Goal: Communication & Community: Answer question/provide support

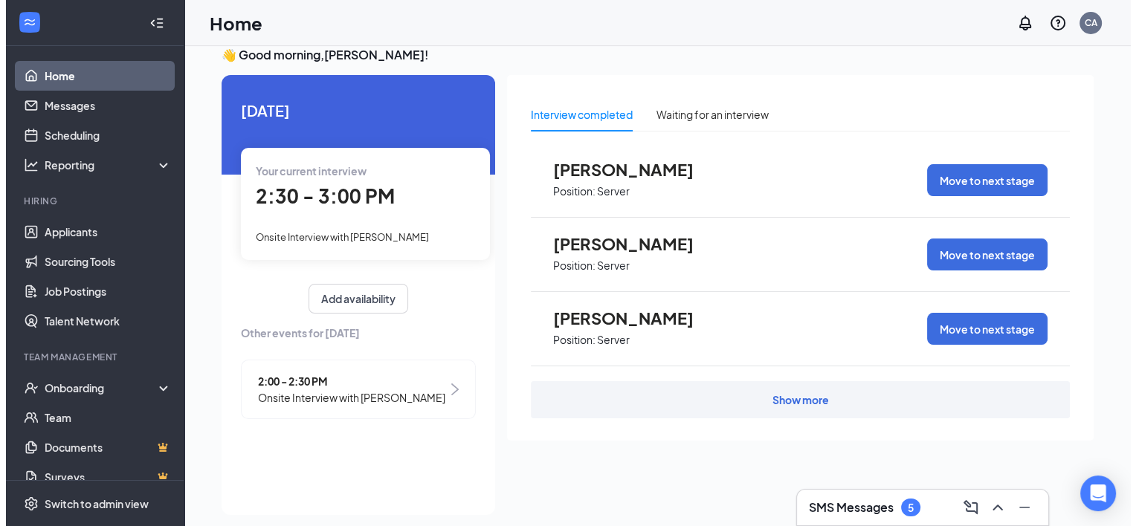
scroll to position [31, 0]
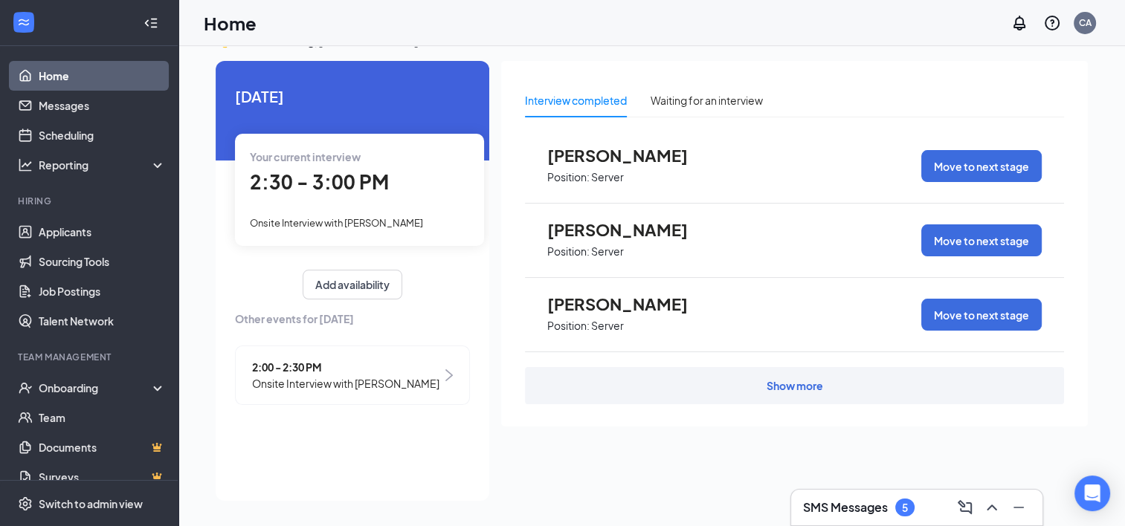
click at [360, 387] on span "Onsite Interview with [PERSON_NAME]" at bounding box center [345, 383] width 187 height 16
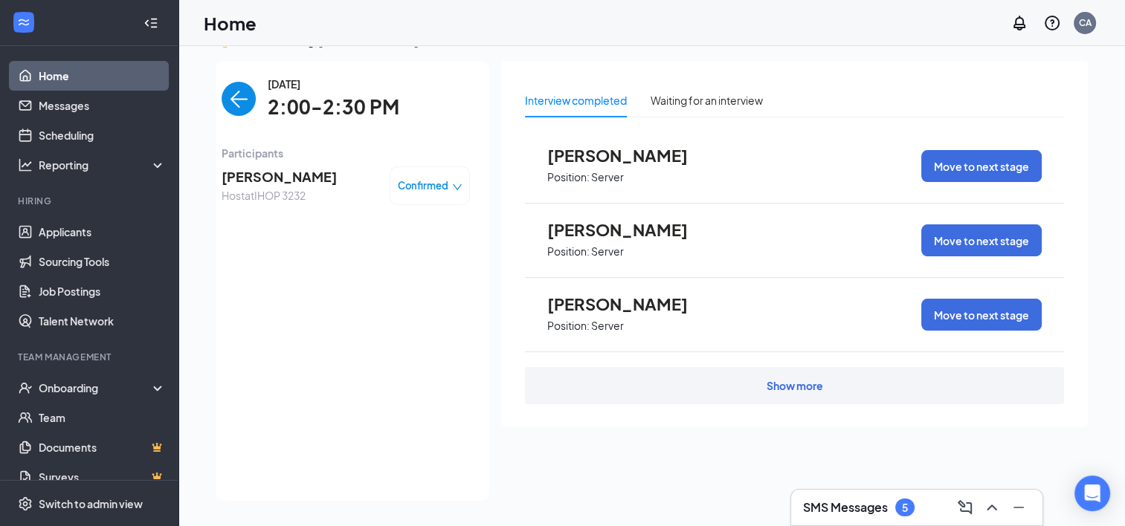
click at [292, 186] on span "[PERSON_NAME]" at bounding box center [279, 177] width 115 height 21
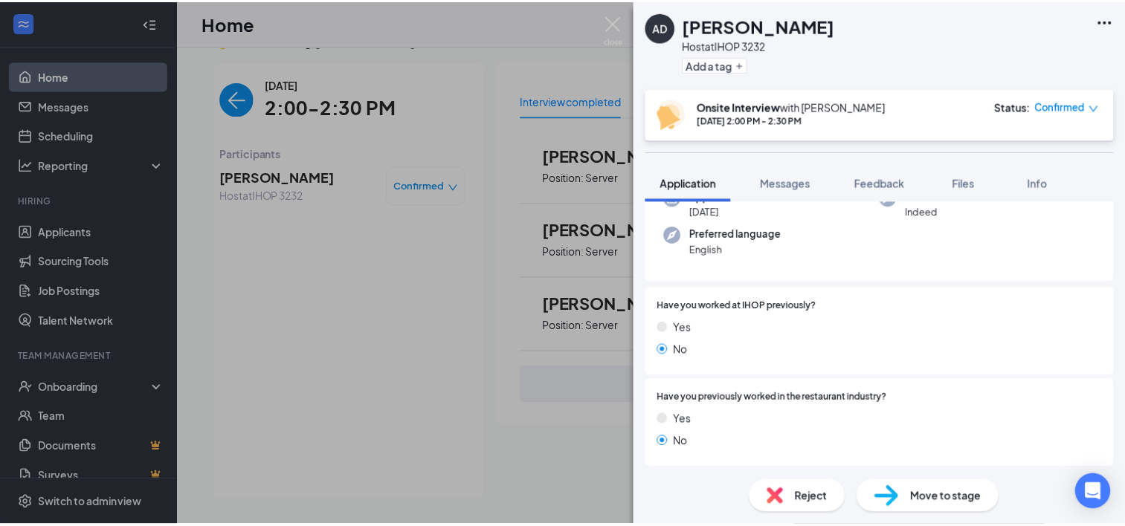
scroll to position [7, 0]
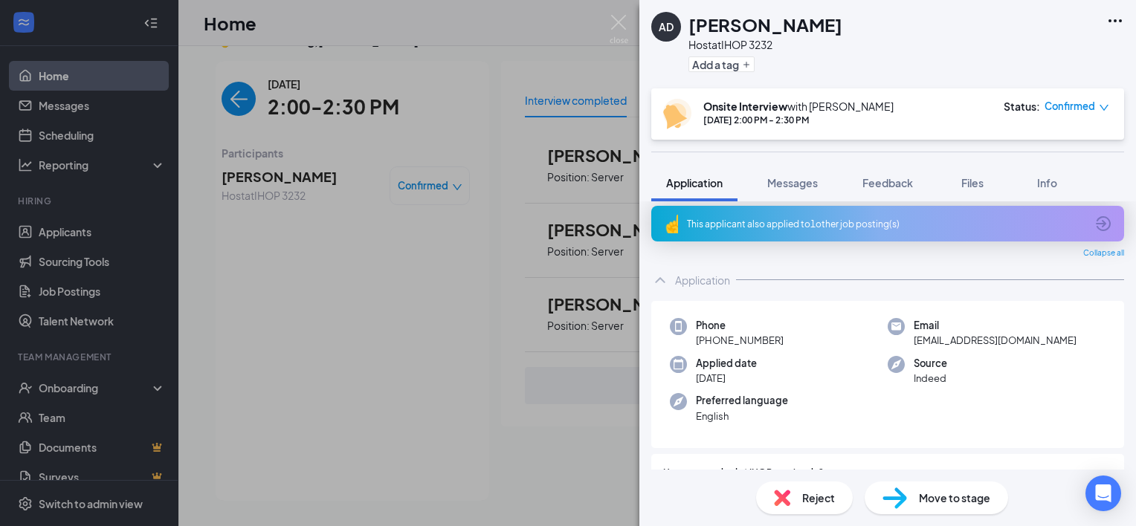
click at [387, 329] on div "AD [PERSON_NAME] Host at IHOP 3232 Add a tag Onsite Interview with [PERSON_NAME…" at bounding box center [568, 263] width 1136 height 526
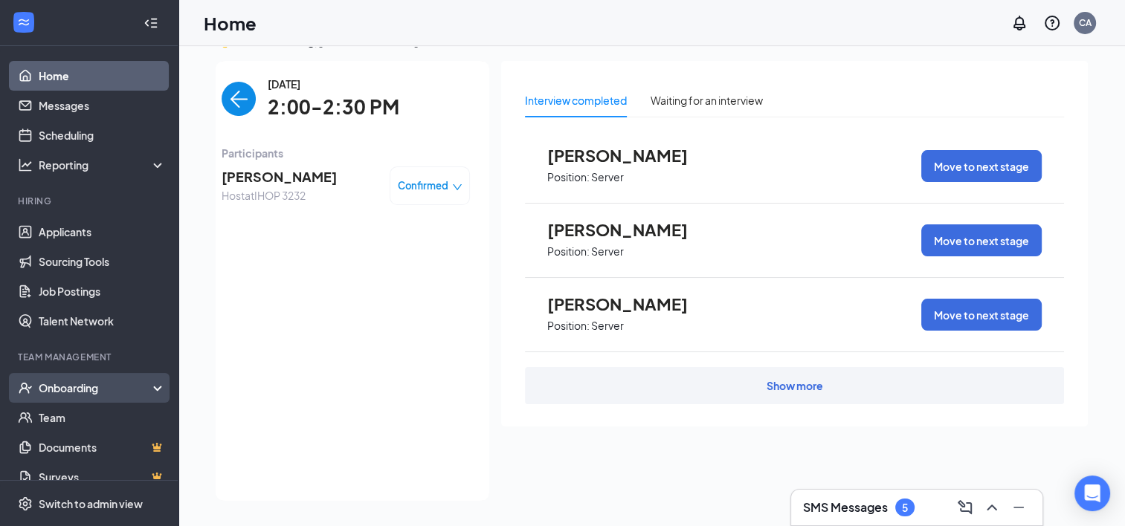
click at [91, 386] on div "Onboarding" at bounding box center [96, 388] width 114 height 15
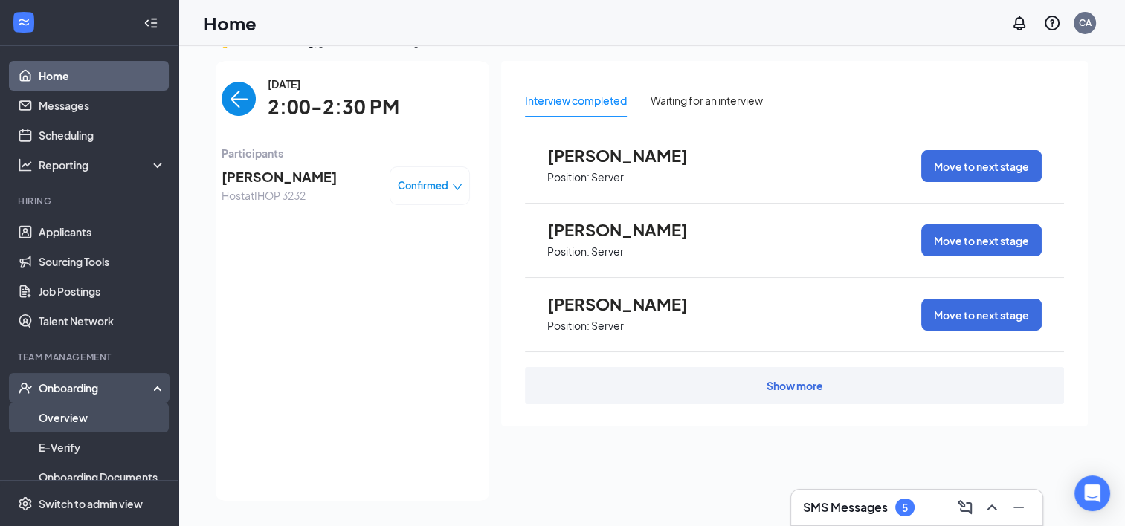
click at [86, 420] on link "Overview" at bounding box center [102, 418] width 127 height 30
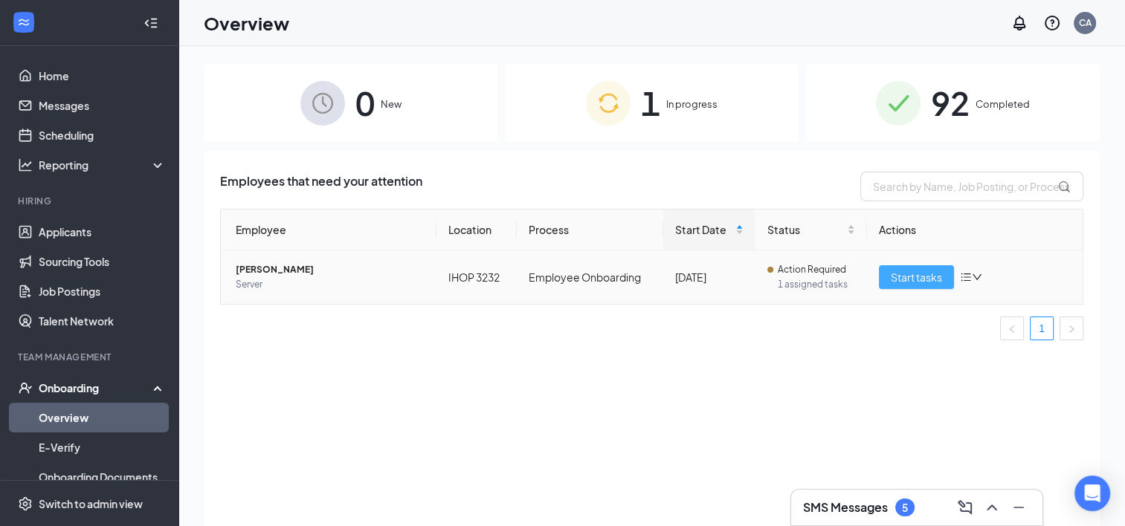
click at [948, 282] on button "Start tasks" at bounding box center [916, 277] width 75 height 24
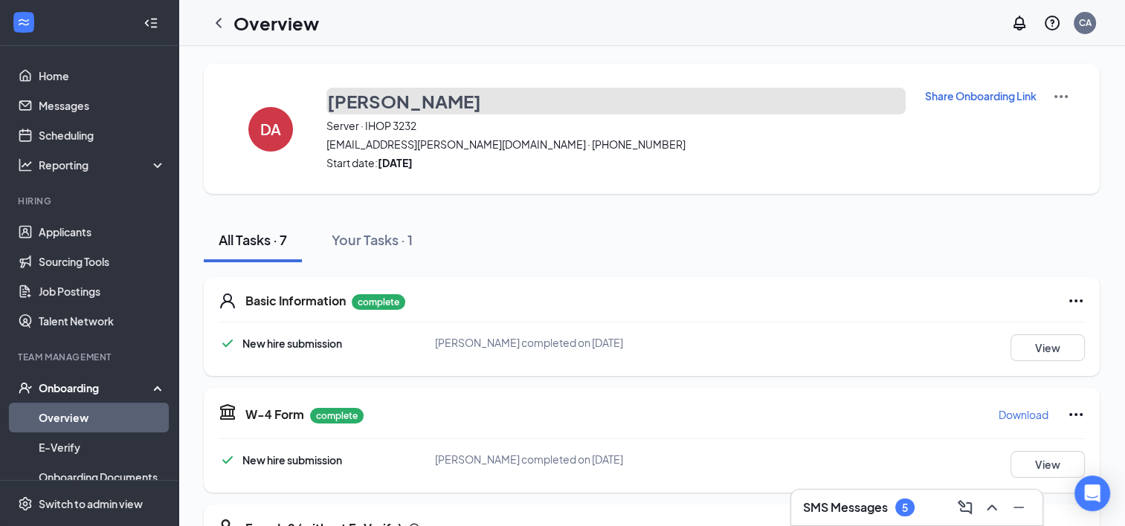
click at [369, 100] on h3 "[PERSON_NAME]" at bounding box center [404, 100] width 154 height 25
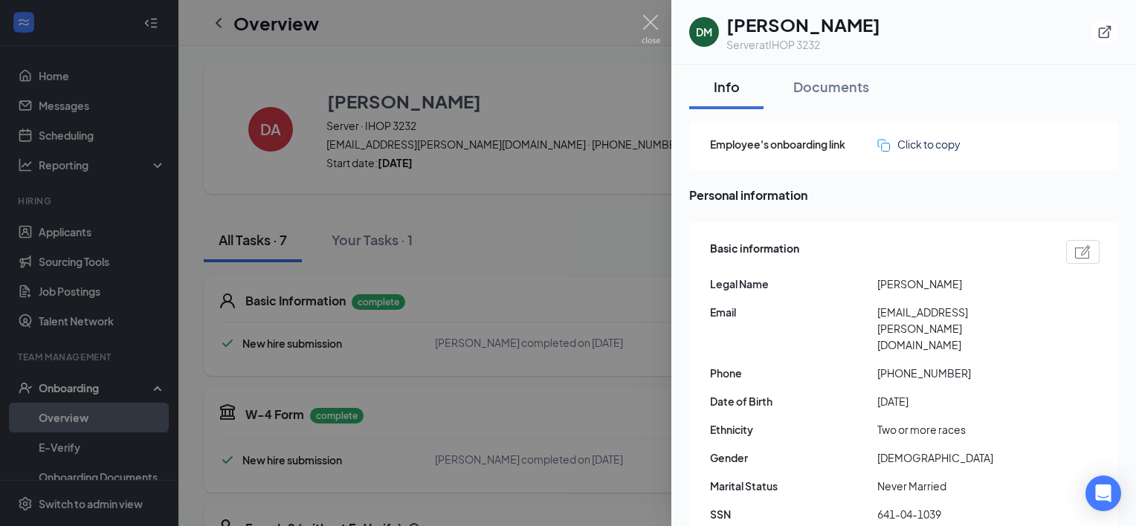
click at [736, 34] on h1 "[PERSON_NAME]" at bounding box center [803, 24] width 154 height 25
click at [706, 24] on div "DM" at bounding box center [704, 32] width 30 height 30
click at [494, 211] on div at bounding box center [568, 263] width 1136 height 526
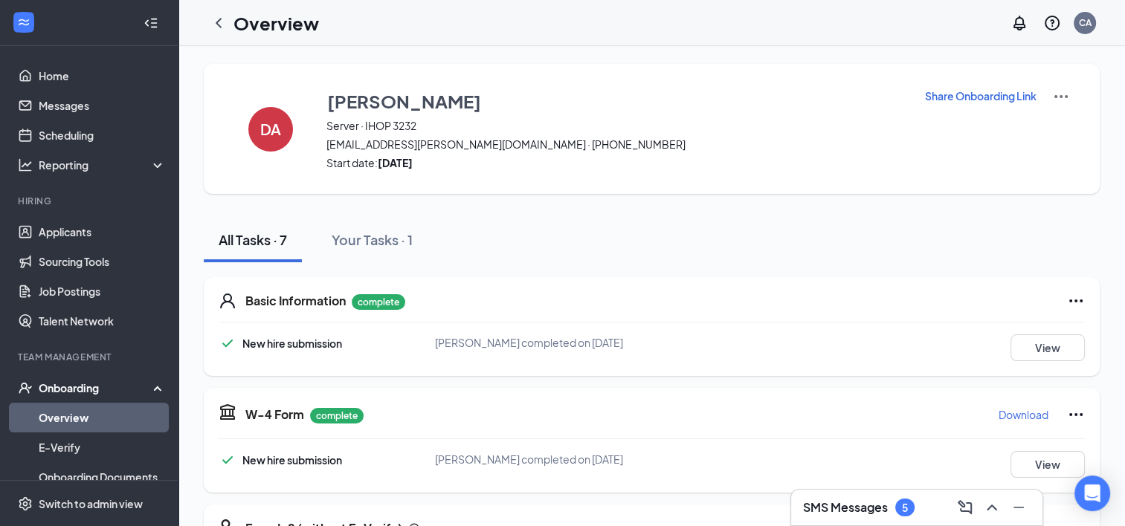
click at [56, 418] on link "Overview" at bounding box center [102, 418] width 127 height 30
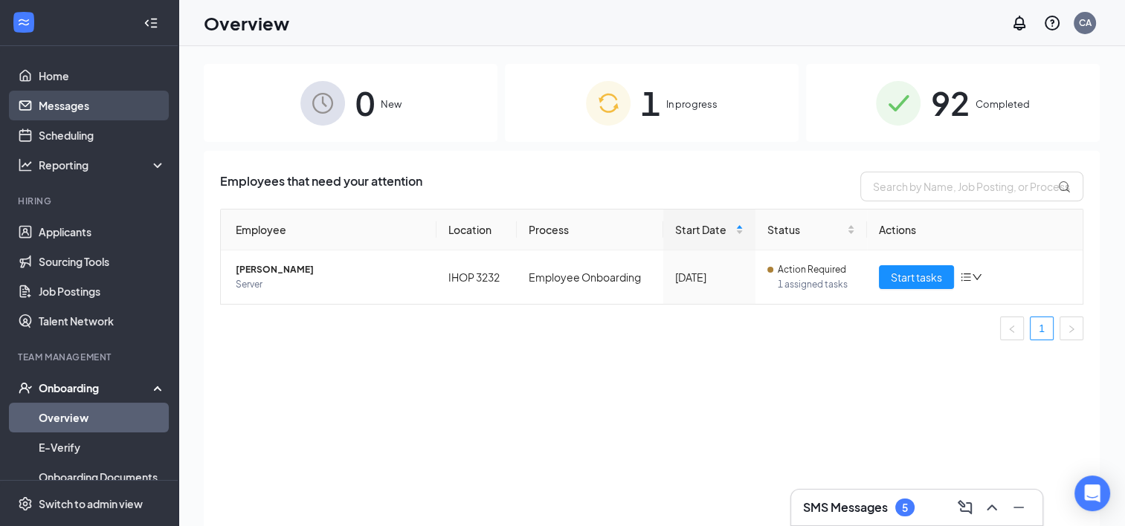
click at [82, 100] on link "Messages" at bounding box center [102, 106] width 127 height 30
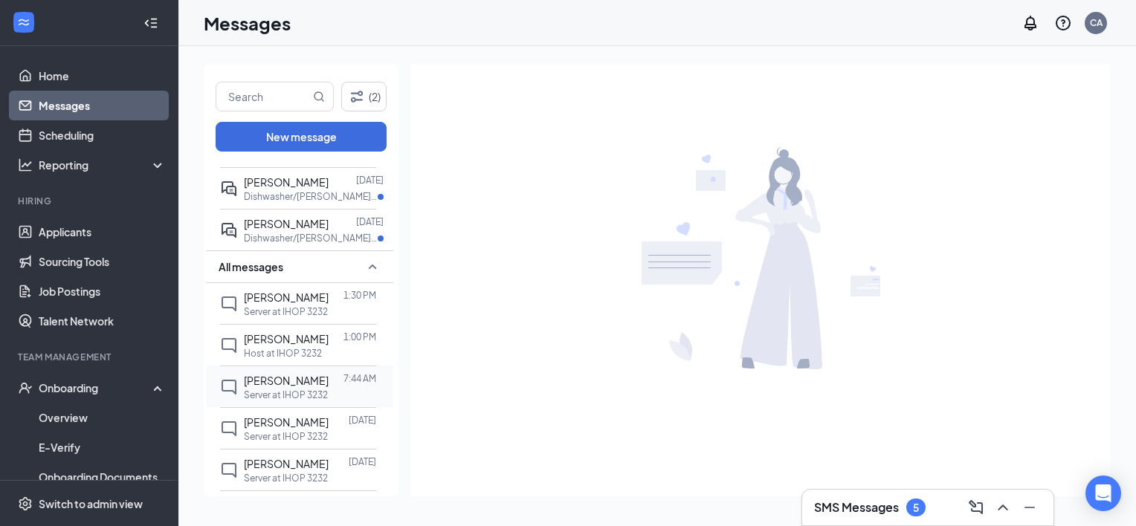
scroll to position [223, 0]
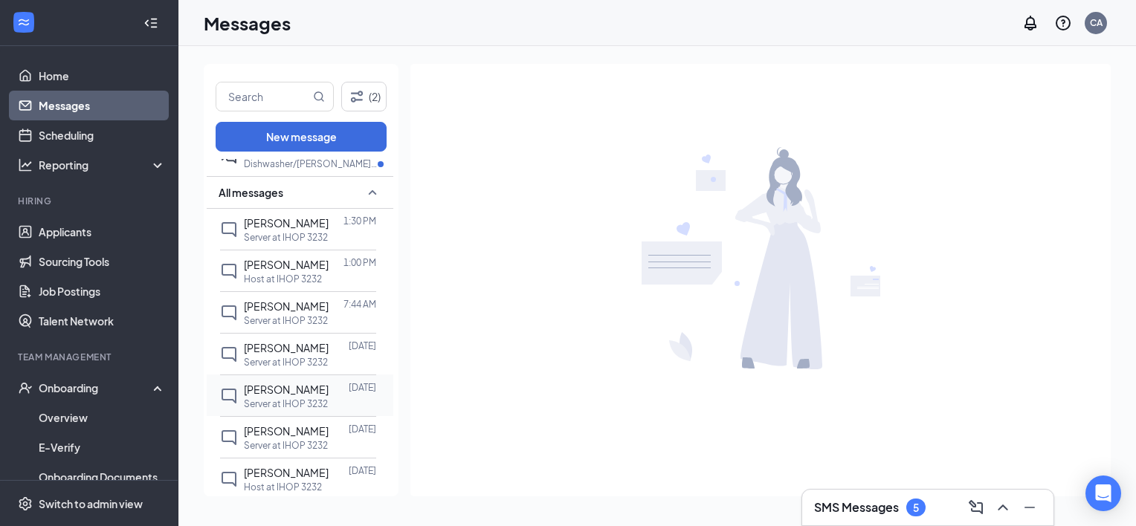
click at [285, 398] on p "Server at IHOP 3232" at bounding box center [286, 404] width 84 height 13
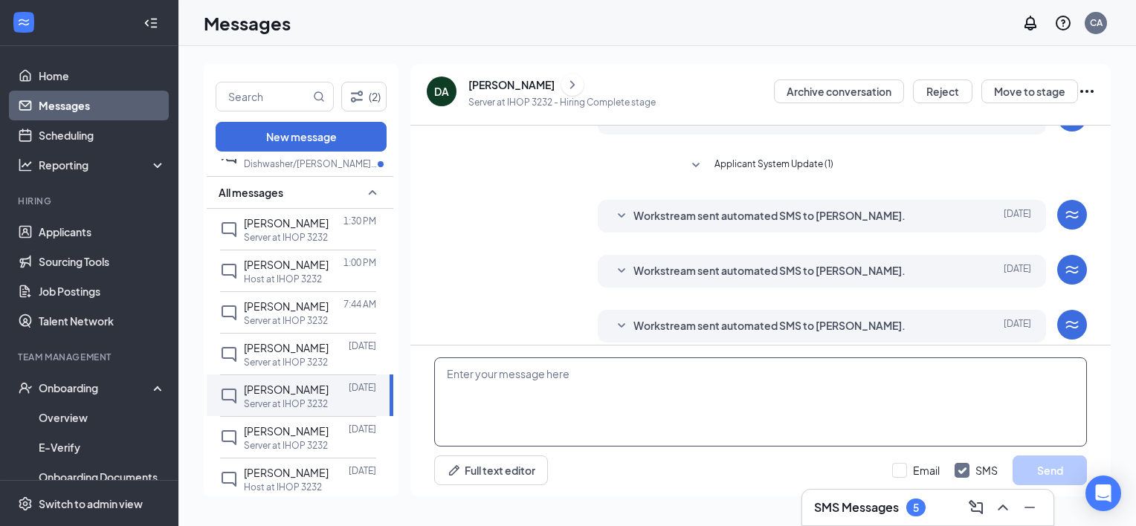
scroll to position [244, 0]
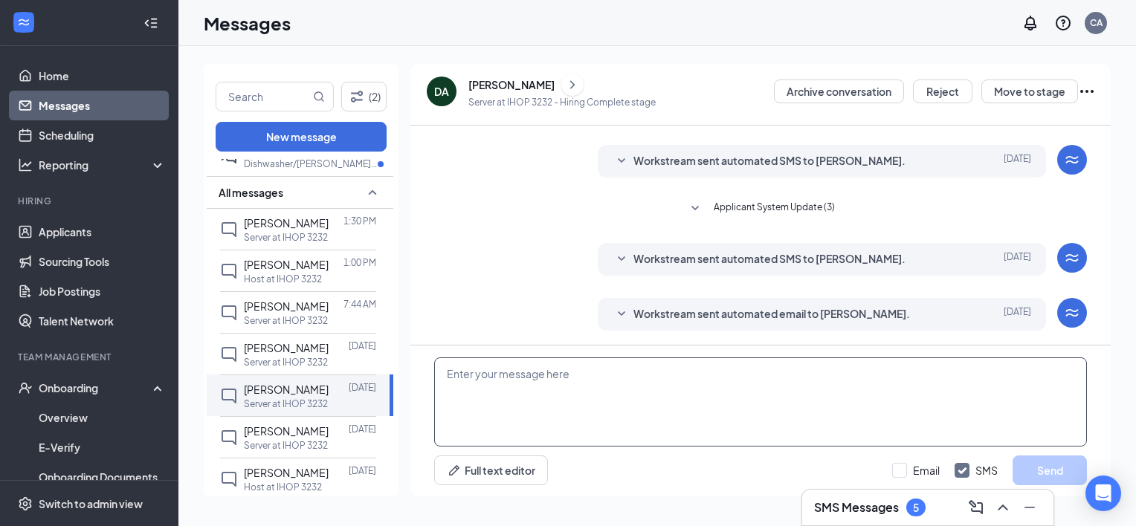
click at [530, 378] on textarea at bounding box center [760, 402] width 653 height 89
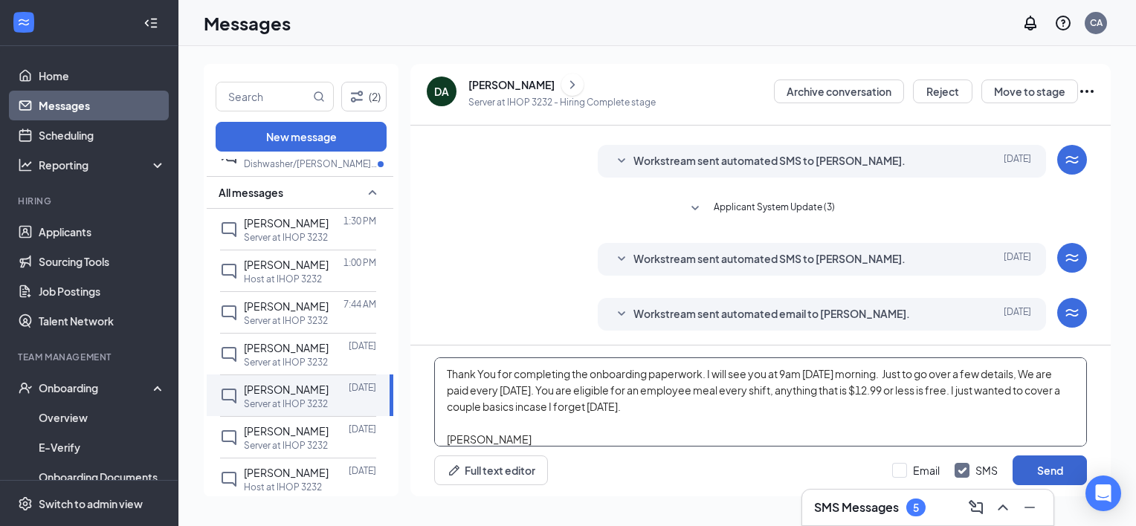
type textarea "Thank You for completing the onboarding paperwork. I will see you at 9am [DATE]…"
click at [1041, 462] on button "Send" at bounding box center [1049, 471] width 74 height 30
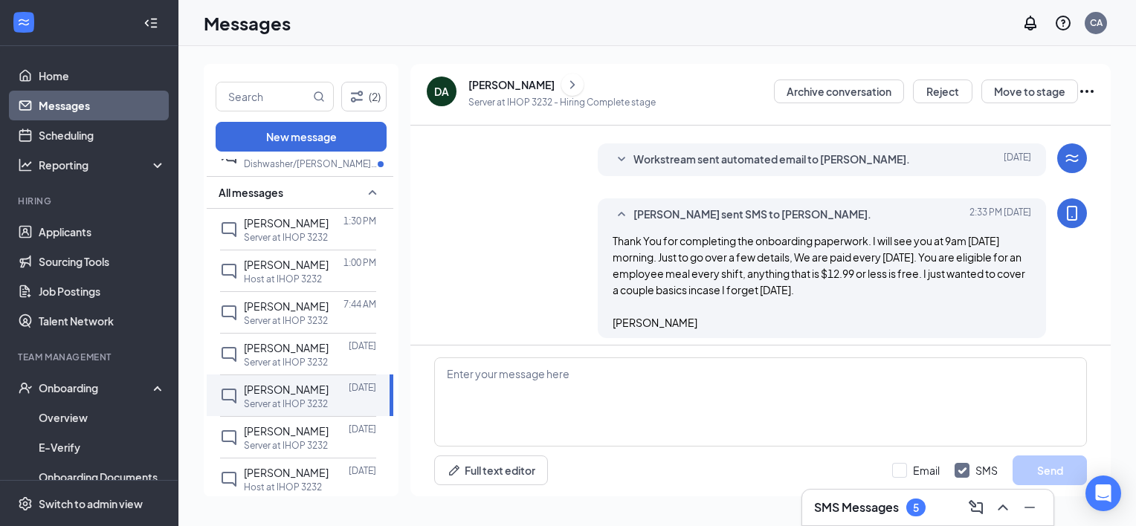
scroll to position [407, 0]
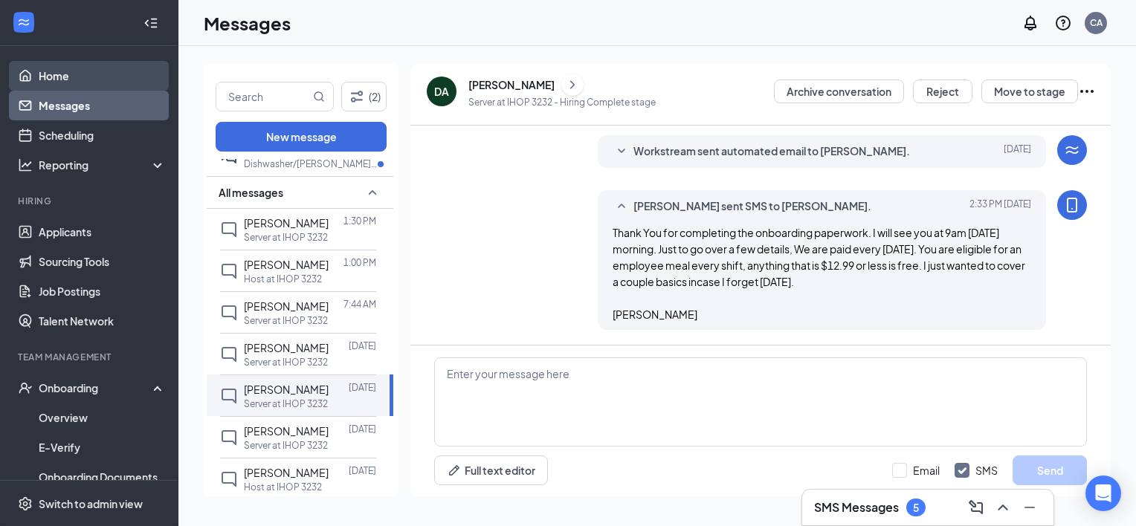
click at [59, 90] on link "Home" at bounding box center [102, 76] width 127 height 30
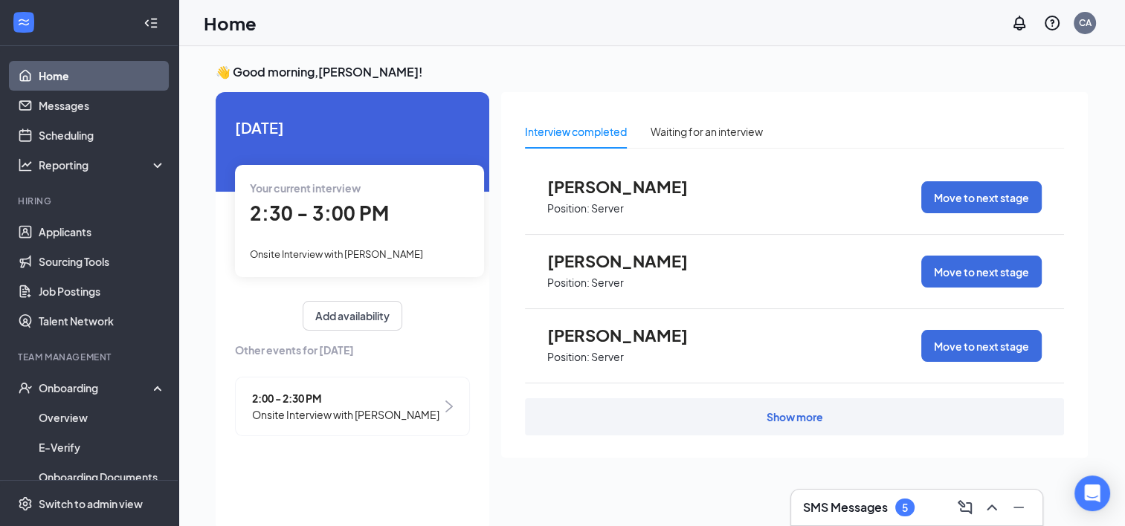
click at [86, 74] on link "Home" at bounding box center [102, 76] width 127 height 30
click at [84, 106] on link "Messages" at bounding box center [102, 106] width 127 height 30
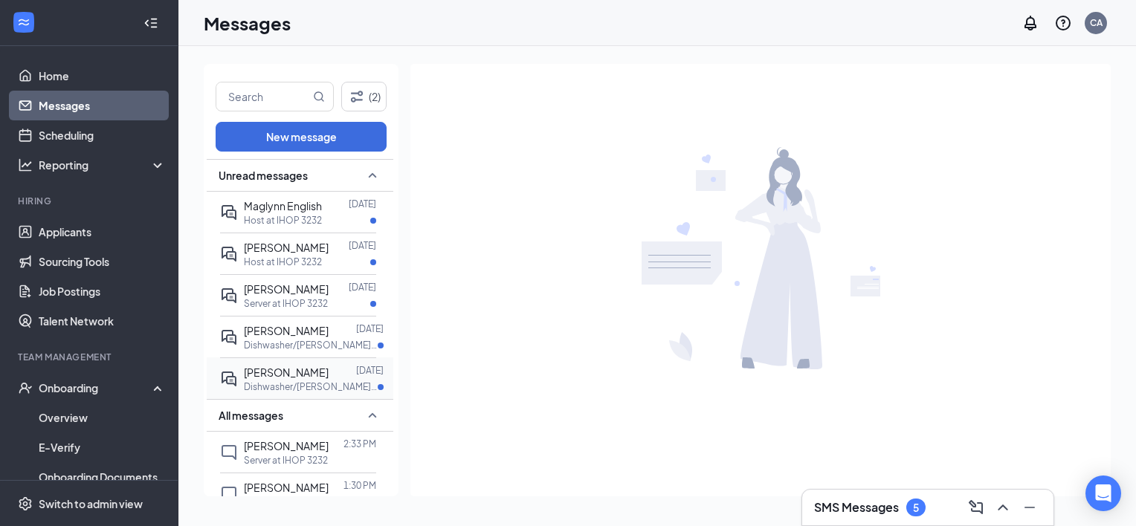
click at [306, 381] on p "Dishwasher/[PERSON_NAME] at IHOP 3232" at bounding box center [311, 387] width 134 height 13
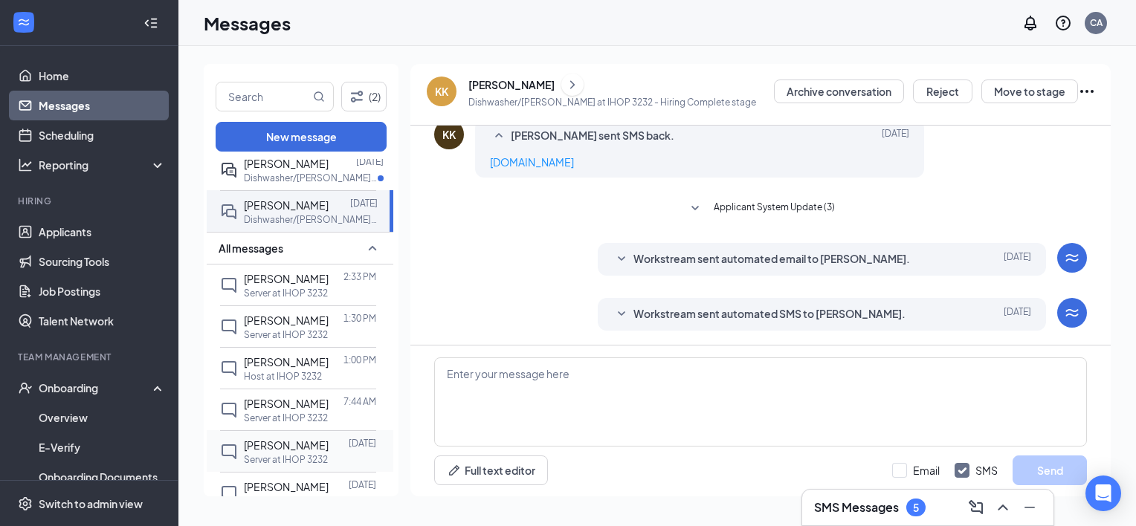
scroll to position [223, 0]
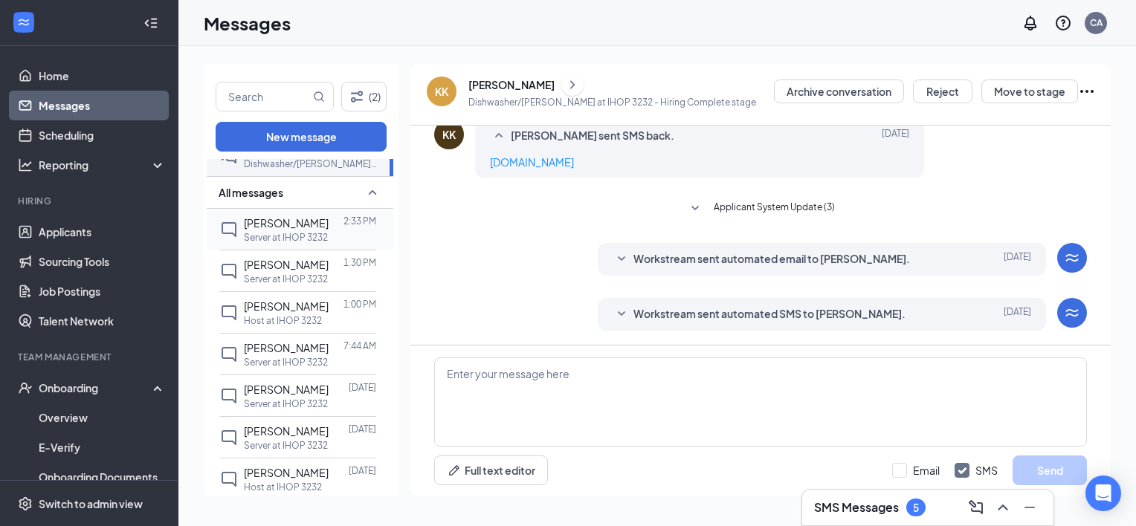
click at [292, 229] on div "[PERSON_NAME]" at bounding box center [286, 223] width 85 height 16
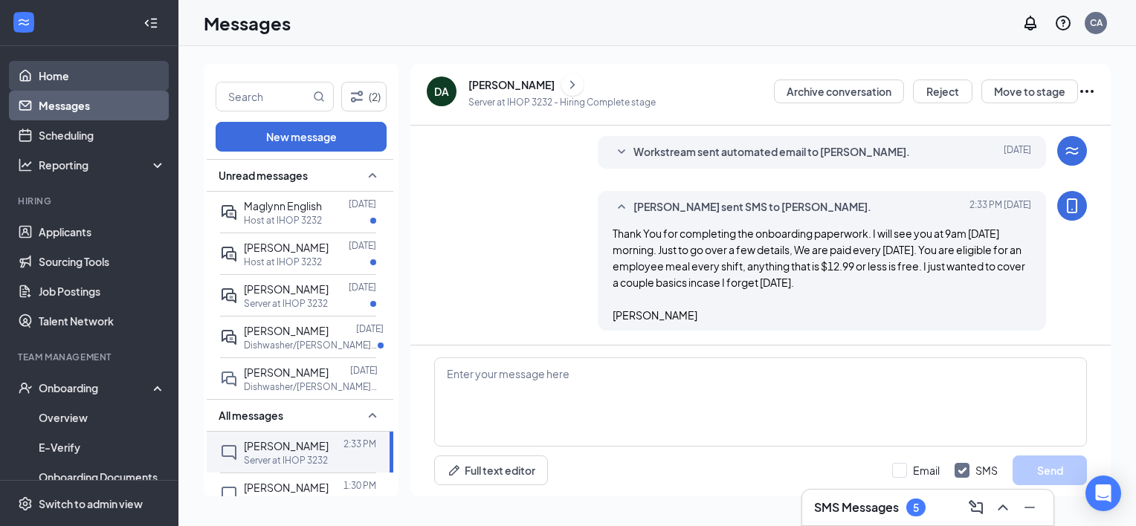
click at [62, 72] on link "Home" at bounding box center [102, 76] width 127 height 30
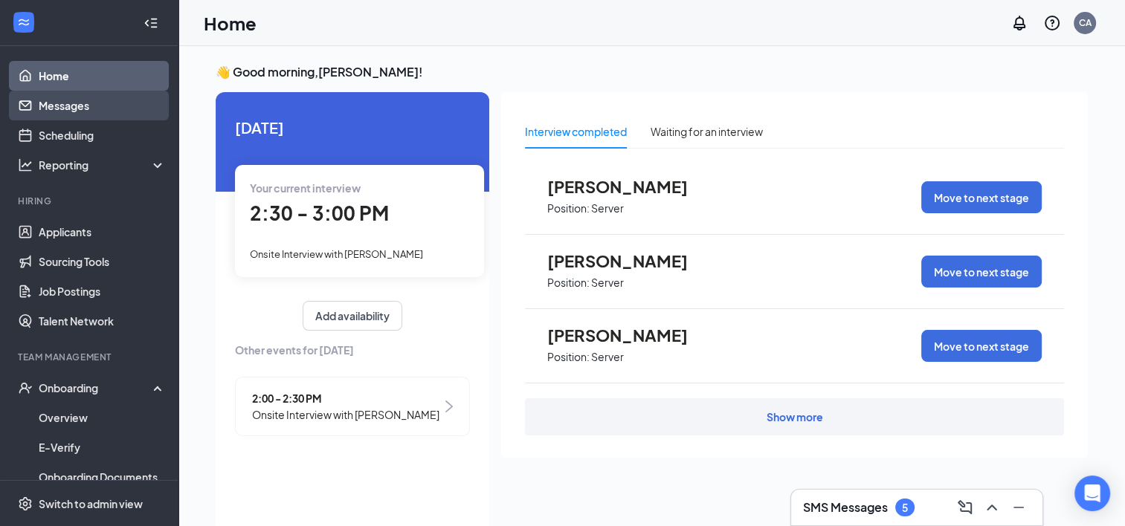
click at [74, 111] on link "Messages" at bounding box center [102, 106] width 127 height 30
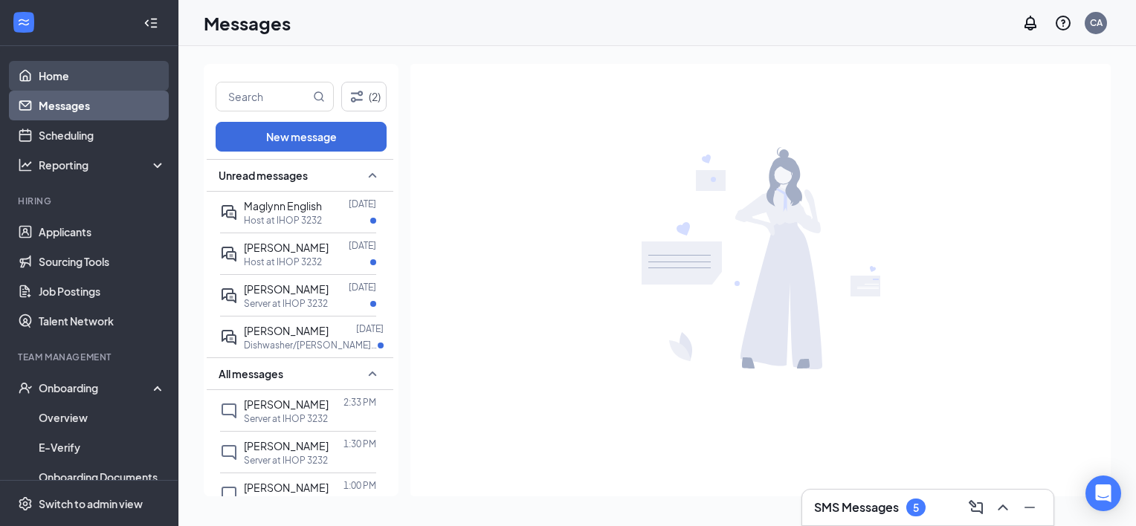
click at [68, 73] on link "Home" at bounding box center [102, 76] width 127 height 30
